Goal: Task Accomplishment & Management: Manage account settings

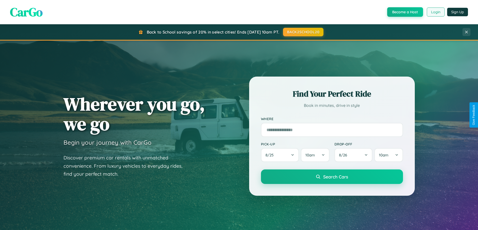
click at [435, 12] on button "Login" at bounding box center [436, 12] width 18 height 9
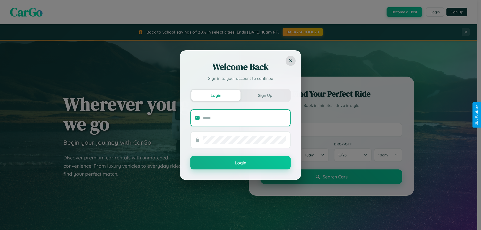
click at [245, 118] on input "text" at bounding box center [244, 118] width 83 height 8
type input "**********"
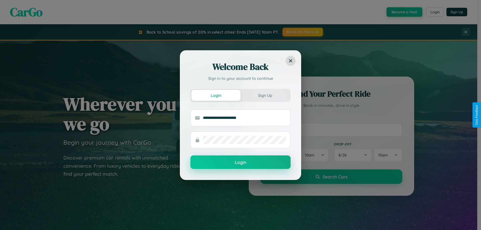
click at [241, 163] on button "Login" at bounding box center [241, 163] width 100 height 14
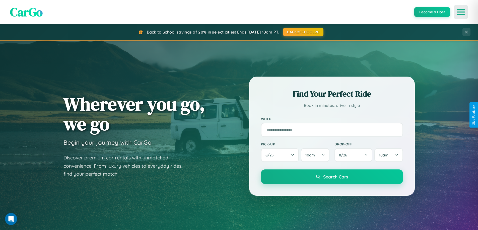
click at [461, 12] on icon "Open menu" at bounding box center [460, 12] width 7 height 5
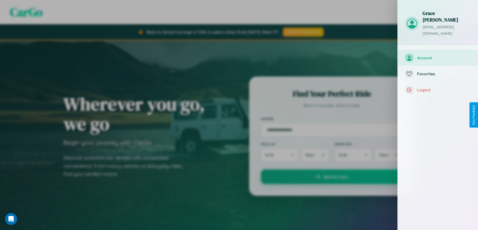
click at [438, 55] on span "Account" at bounding box center [443, 57] width 53 height 5
